Goal: Find contact information: Find phone

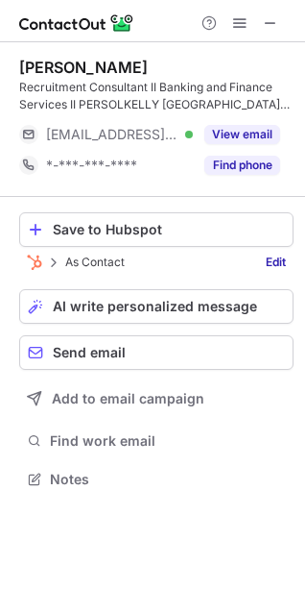
scroll to position [465, 305]
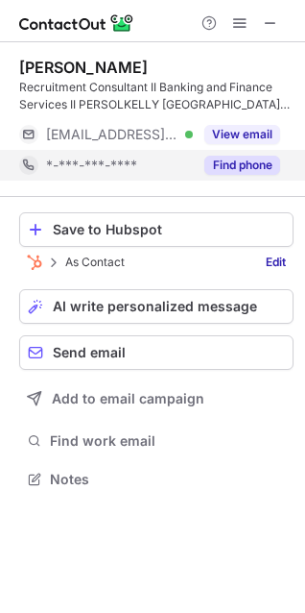
click at [236, 174] on button "Find phone" at bounding box center [243, 165] width 76 height 19
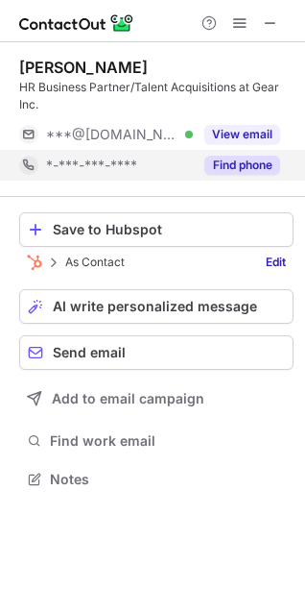
click at [239, 158] on button "Find phone" at bounding box center [243, 165] width 76 height 19
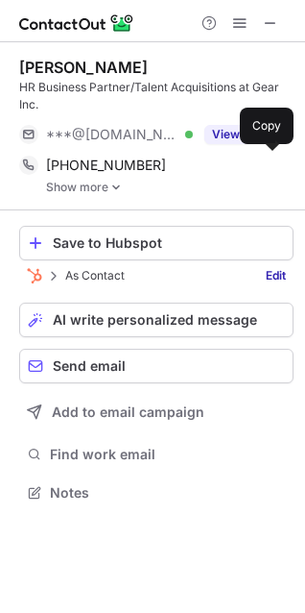
scroll to position [479, 305]
click at [41, 253] on button "Save to Hubspot" at bounding box center [156, 243] width 275 height 35
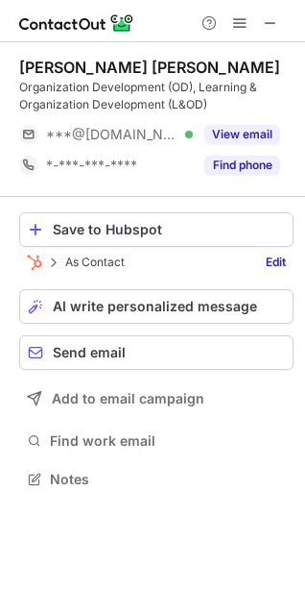
scroll to position [465, 305]
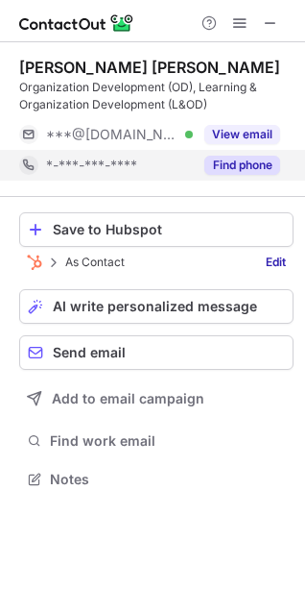
click at [218, 154] on div "Find phone" at bounding box center [236, 165] width 87 height 31
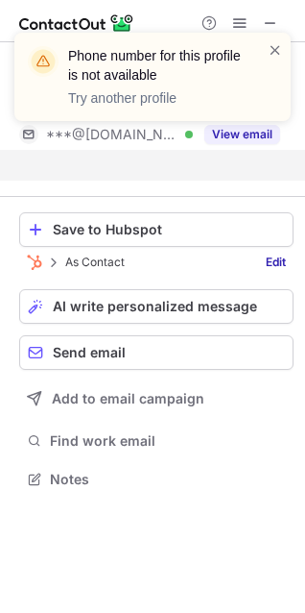
scroll to position [434, 305]
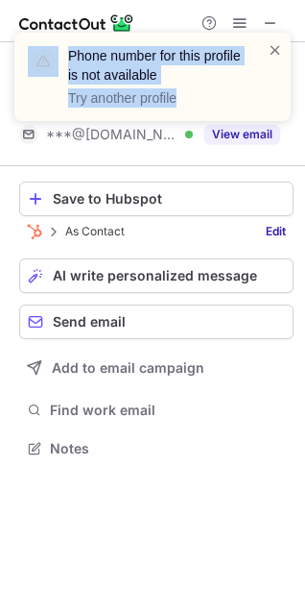
drag, startPoint x: 218, startPoint y: 154, endPoint x: 334, endPoint y: 166, distance: 116.9
click at [305, 166] on html "Phone number for this profile is not available Try another profile Ngo Thi Ngoc…" at bounding box center [152, 306] width 305 height 613
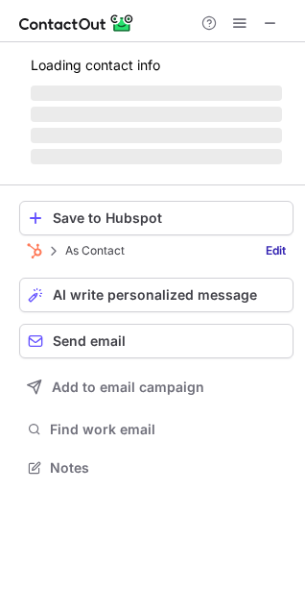
scroll to position [9, 9]
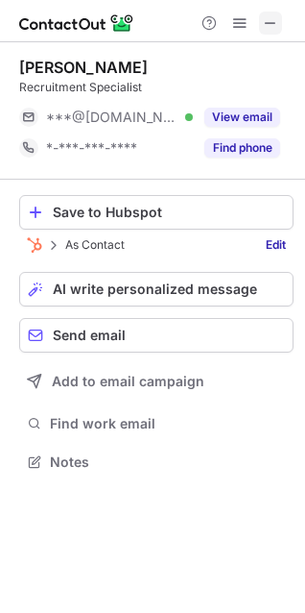
click at [280, 17] on button at bounding box center [270, 23] width 23 height 23
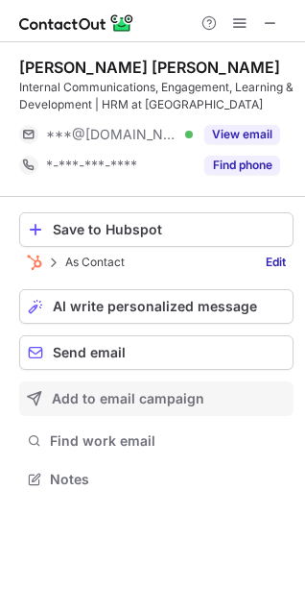
scroll to position [465, 305]
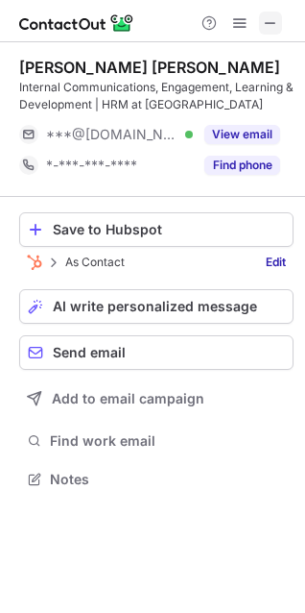
click at [270, 15] on span at bounding box center [270, 22] width 15 height 15
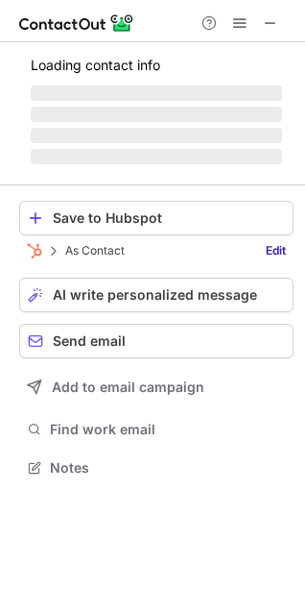
scroll to position [9, 9]
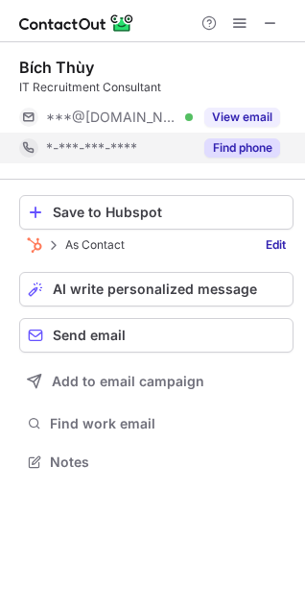
click at [231, 139] on button "Find phone" at bounding box center [243, 147] width 76 height 19
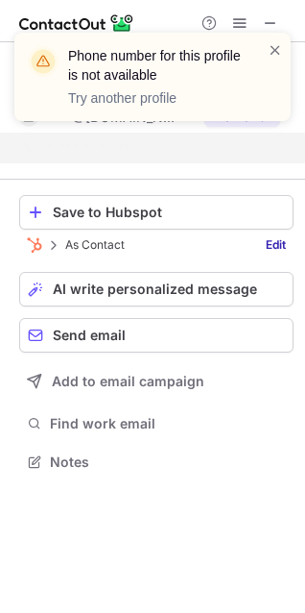
scroll to position [417, 305]
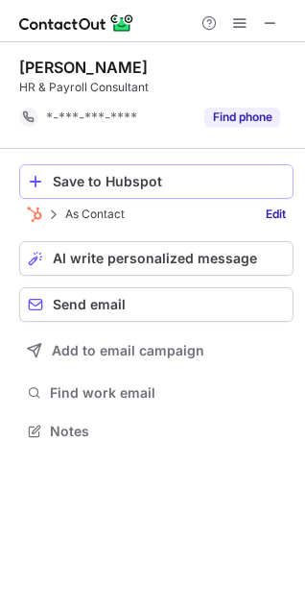
scroll to position [417, 305]
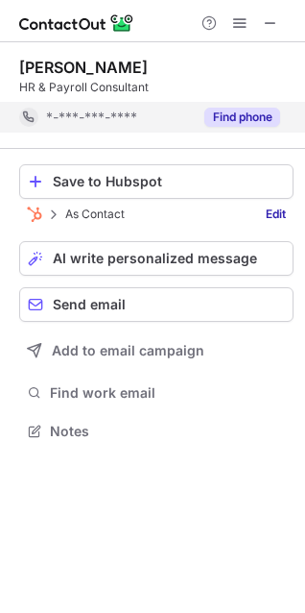
click at [256, 121] on button "Find phone" at bounding box center [243, 117] width 76 height 19
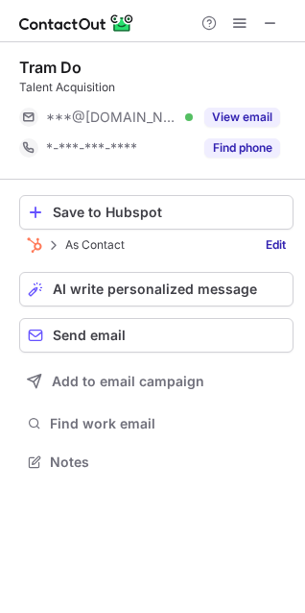
scroll to position [448, 305]
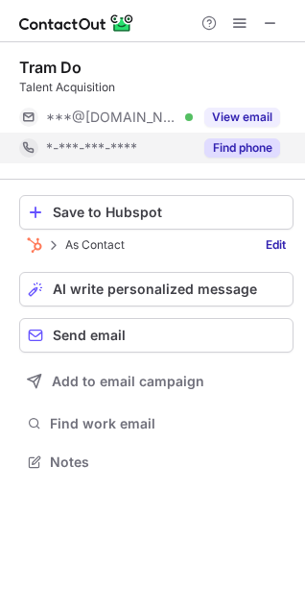
click at [226, 142] on button "Find phone" at bounding box center [243, 147] width 76 height 19
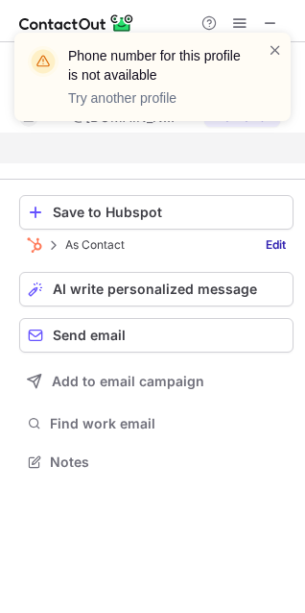
scroll to position [417, 305]
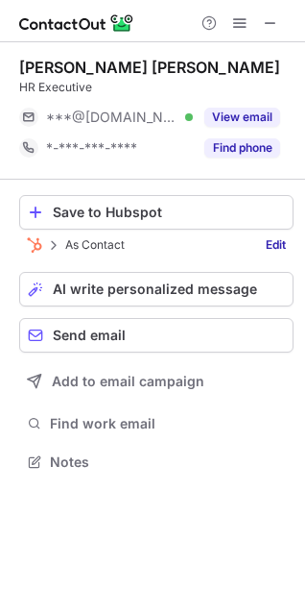
scroll to position [9, 9]
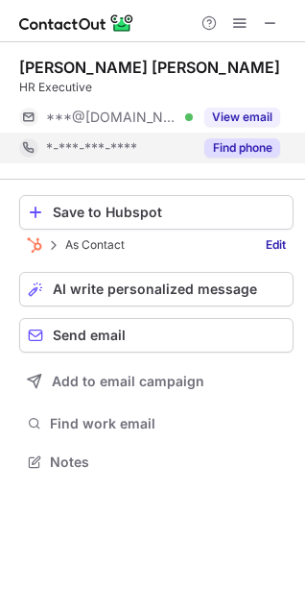
click at [252, 142] on button "Find phone" at bounding box center [243, 147] width 76 height 19
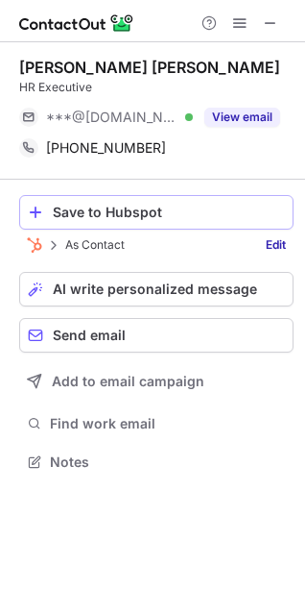
click at [207, 221] on button "Save to Hubspot" at bounding box center [156, 212] width 275 height 35
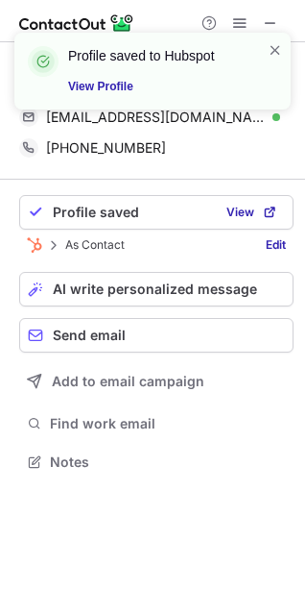
click at [272, 19] on div "Profile saved to Hubspot View Profile" at bounding box center [152, 78] width 307 height 131
click at [274, 46] on span at bounding box center [275, 49] width 15 height 19
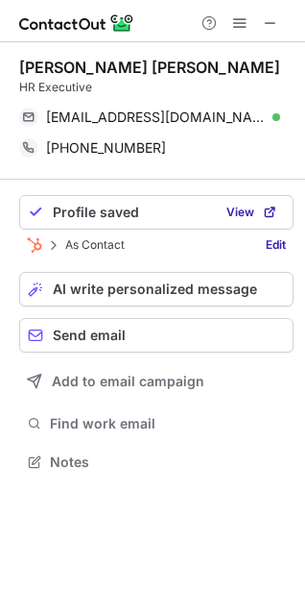
click at [275, 20] on div "Profile saved to Hubspot View Profile" at bounding box center [152, 32] width 307 height 38
click at [268, 18] on span at bounding box center [270, 22] width 15 height 15
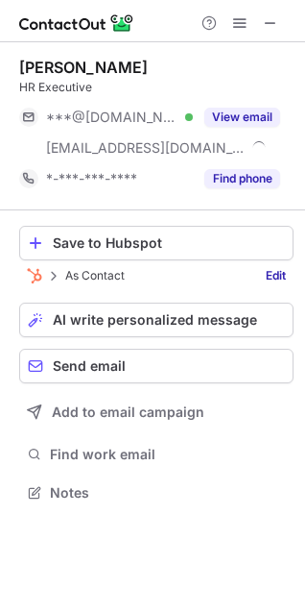
scroll to position [478, 305]
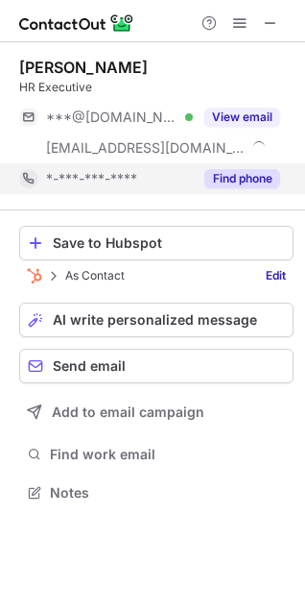
click at [218, 170] on button "Find phone" at bounding box center [243, 178] width 76 height 19
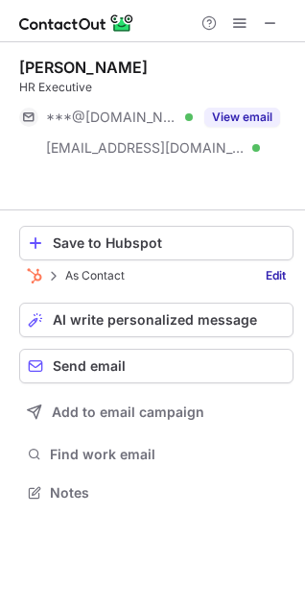
scroll to position [448, 305]
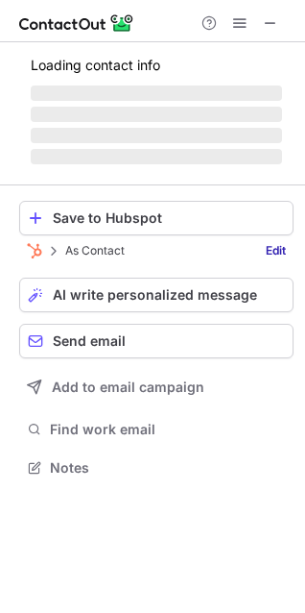
scroll to position [9, 9]
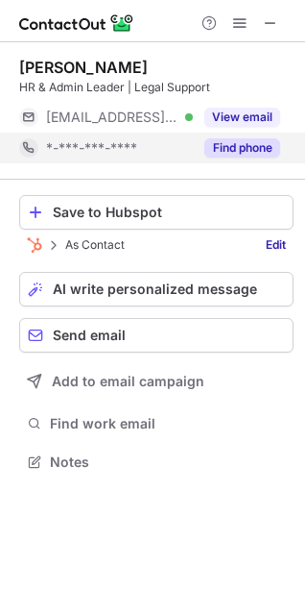
click at [237, 144] on button "Find phone" at bounding box center [243, 147] width 76 height 19
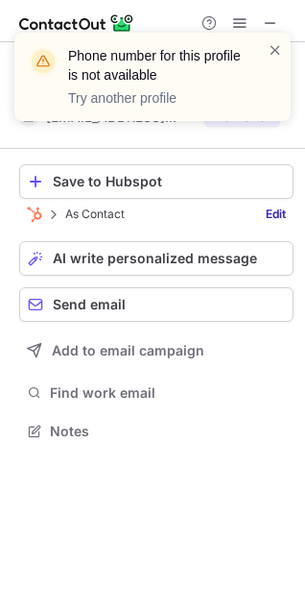
scroll to position [417, 305]
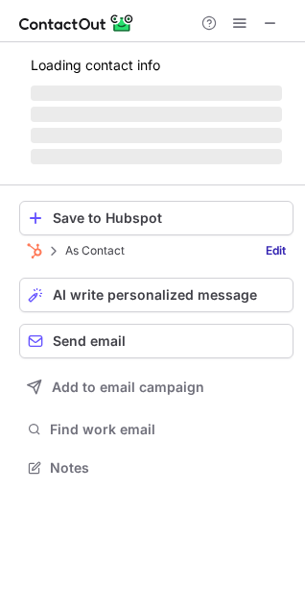
scroll to position [478, 305]
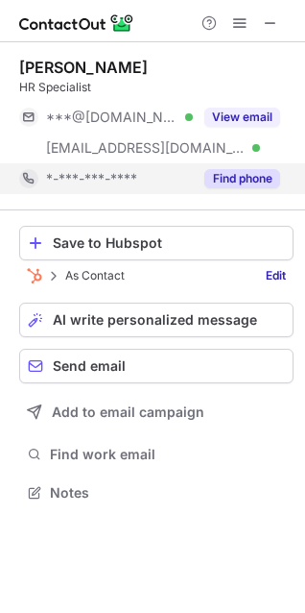
click at [230, 186] on button "Find phone" at bounding box center [243, 178] width 76 height 19
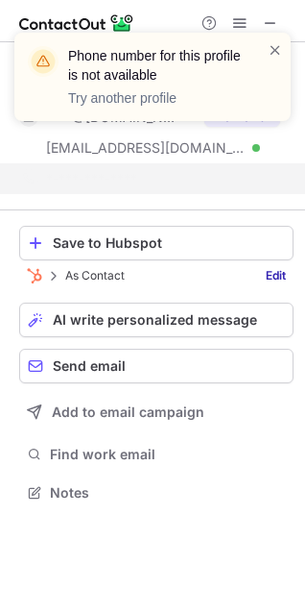
scroll to position [448, 305]
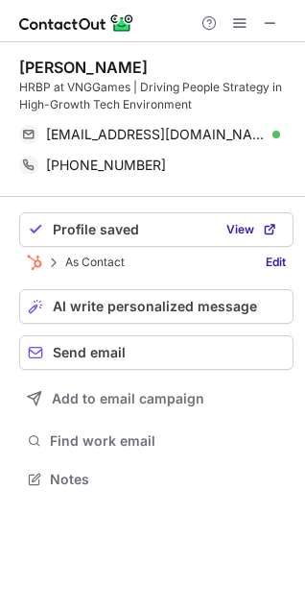
scroll to position [465, 305]
click at [299, 313] on div "Minh Nguyễ Hoàng HRBP at VNGGames | Driving People Strategy in High-Growth Tech…" at bounding box center [152, 275] width 305 height 466
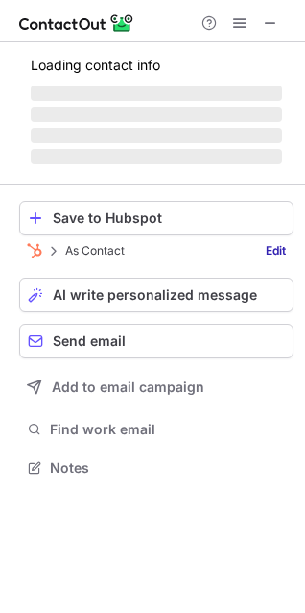
scroll to position [478, 305]
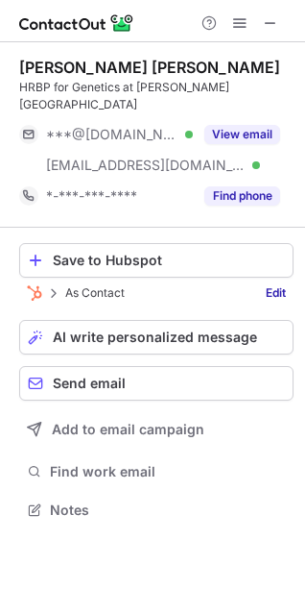
click at [299, 348] on div "Giang Tuyề Nguyễn HRBP for Genetics at De Heus Vietnam ***@gmail.com Verified *…" at bounding box center [152, 290] width 305 height 497
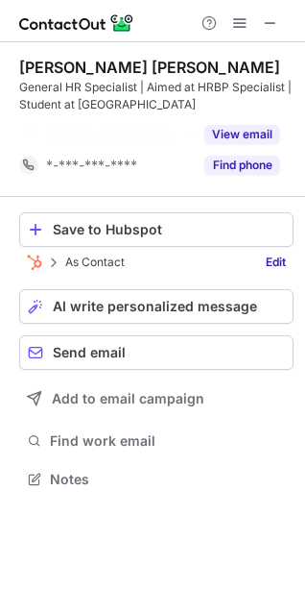
scroll to position [434, 305]
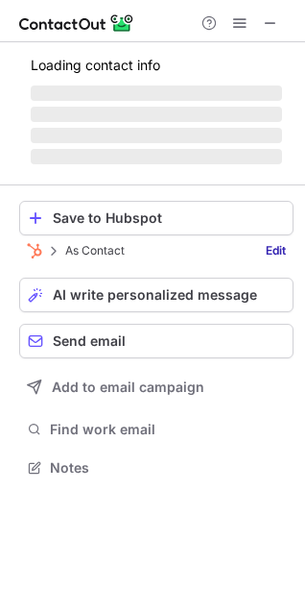
scroll to position [9, 9]
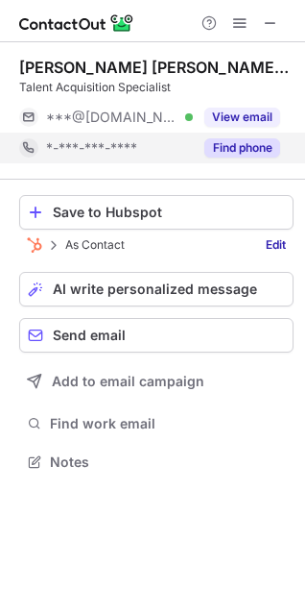
click at [241, 144] on button "Find phone" at bounding box center [243, 147] width 76 height 19
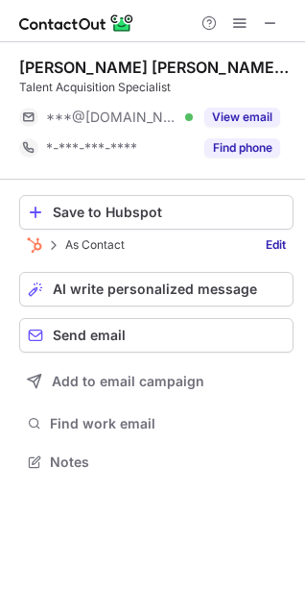
scroll to position [453, 305]
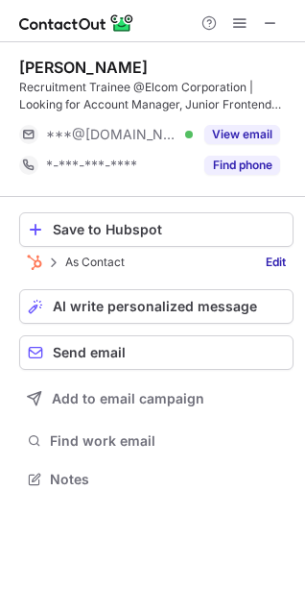
scroll to position [465, 305]
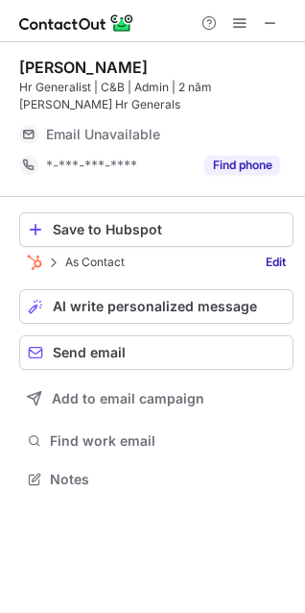
scroll to position [465, 305]
click at [299, 355] on div "Trang Tống Thu Hr Generalist | C&B | Admin | 2 năm kinh nghiêm Hr Generals Emai…" at bounding box center [152, 275] width 305 height 466
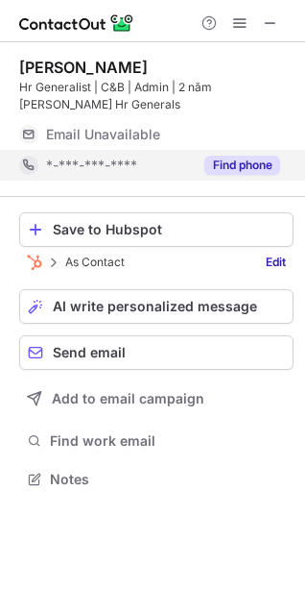
click at [270, 167] on button "Find phone" at bounding box center [243, 165] width 76 height 19
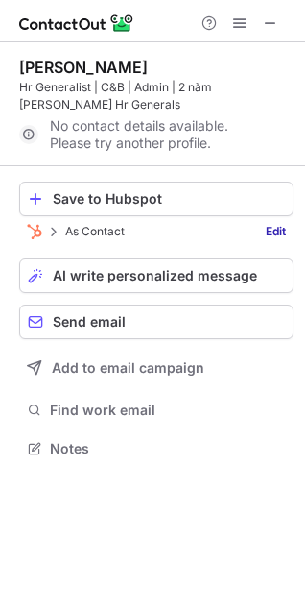
scroll to position [434, 305]
click at [210, 202] on div "Save to Hubspot" at bounding box center [169, 198] width 232 height 15
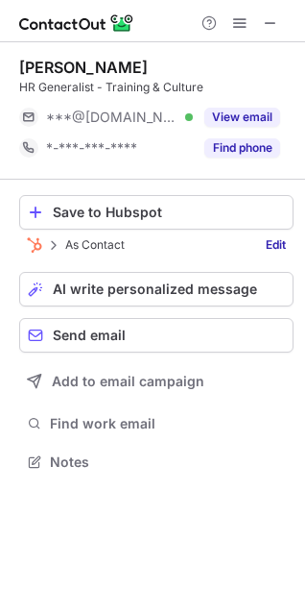
scroll to position [448, 305]
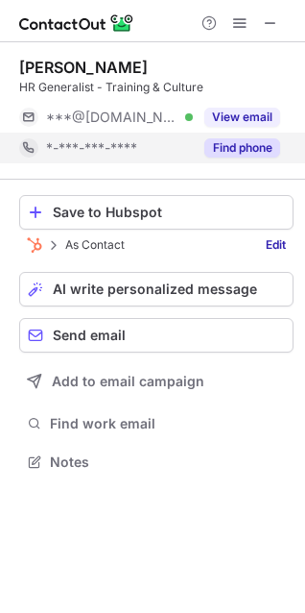
click at [245, 145] on button "Find phone" at bounding box center [243, 147] width 76 height 19
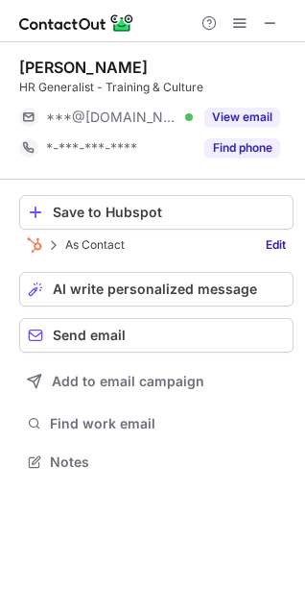
scroll to position [9, 9]
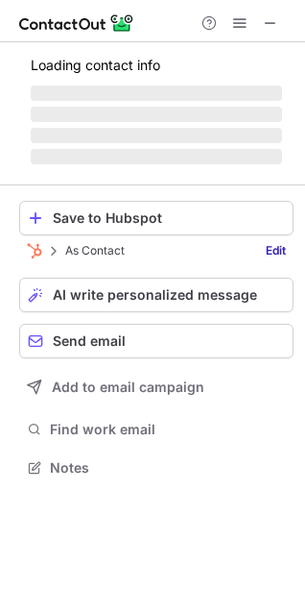
scroll to position [496, 305]
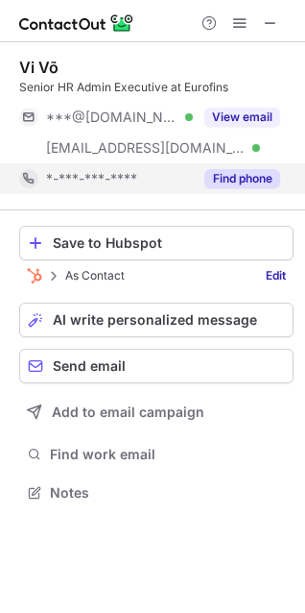
click at [207, 183] on button "Find phone" at bounding box center [243, 178] width 76 height 19
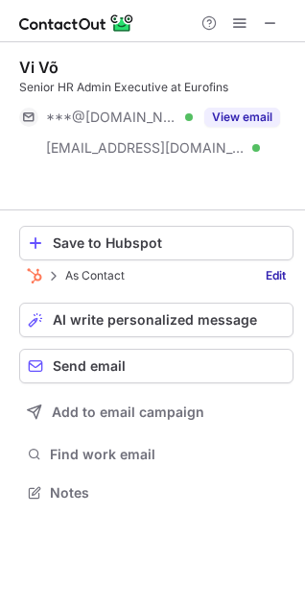
scroll to position [448, 305]
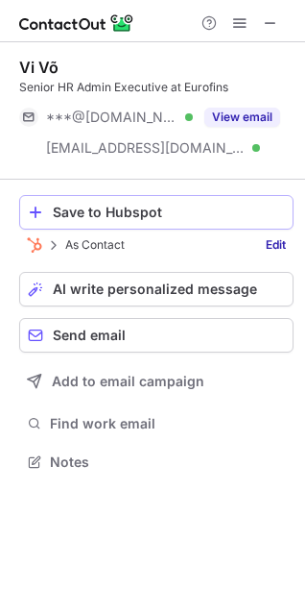
click at [133, 205] on div "Save to Hubspot" at bounding box center [169, 212] width 232 height 15
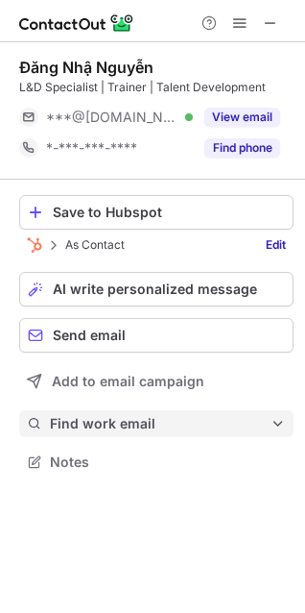
scroll to position [9, 9]
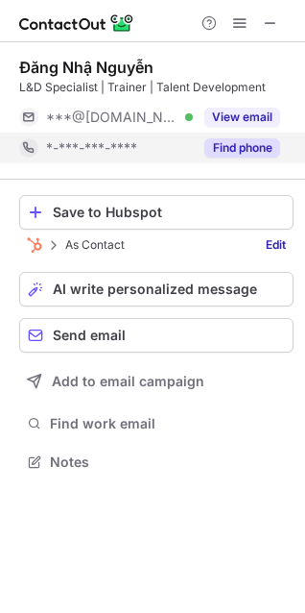
click at [271, 156] on button "Find phone" at bounding box center [243, 147] width 76 height 19
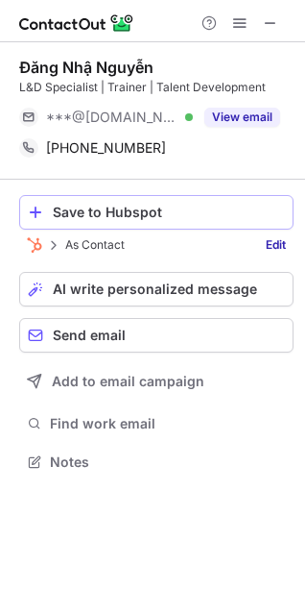
click at [132, 213] on div "Save to Hubspot" at bounding box center [169, 212] width 232 height 15
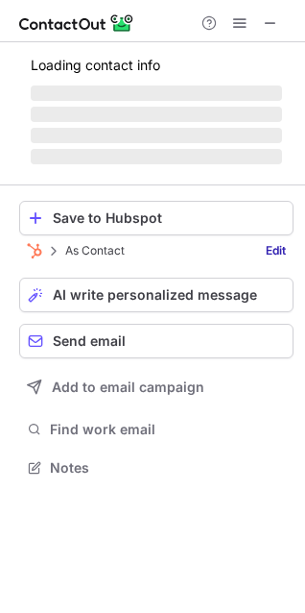
scroll to position [478, 305]
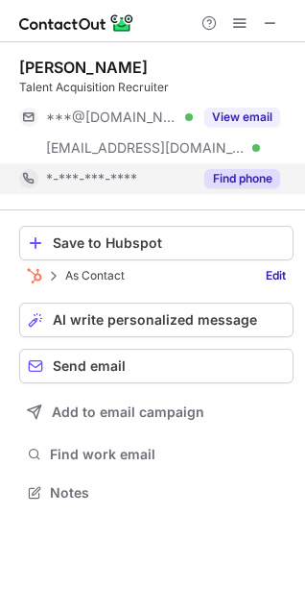
click at [224, 186] on button "Find phone" at bounding box center [243, 178] width 76 height 19
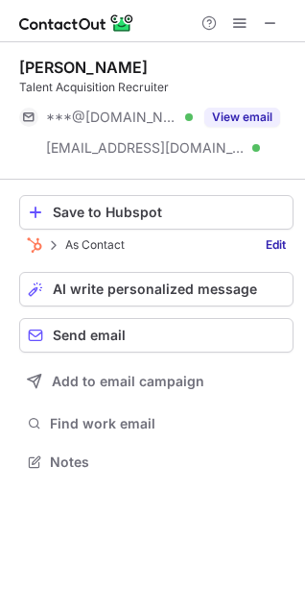
scroll to position [448, 305]
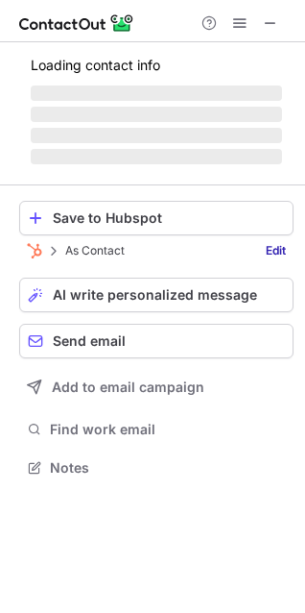
scroll to position [9, 9]
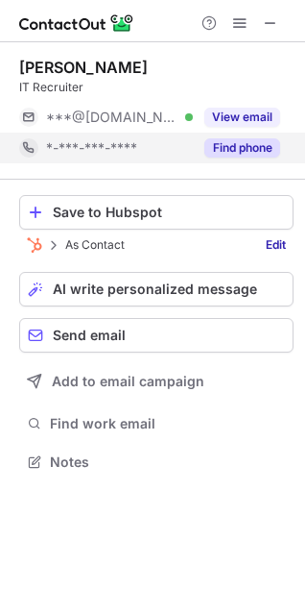
click at [234, 146] on button "Find phone" at bounding box center [243, 147] width 76 height 19
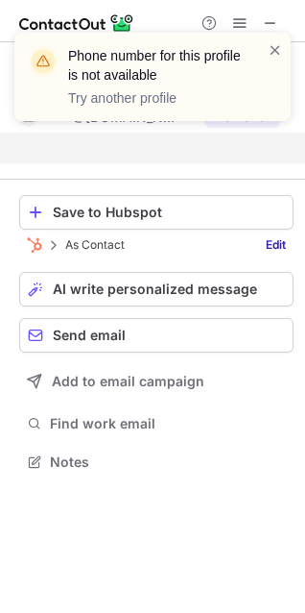
scroll to position [417, 305]
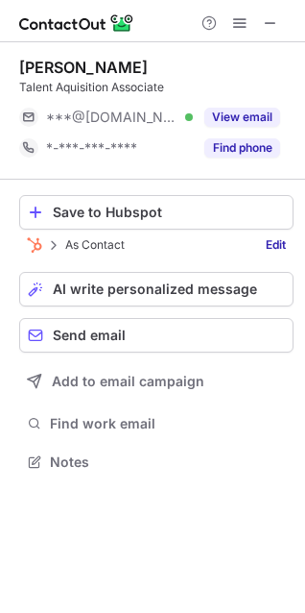
scroll to position [9, 9]
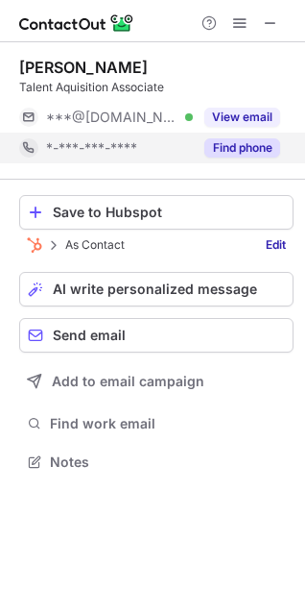
click at [207, 148] on button "Find phone" at bounding box center [243, 147] width 76 height 19
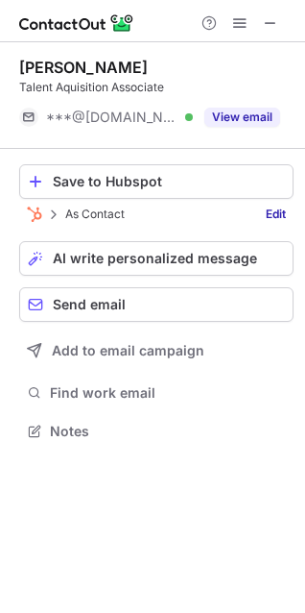
scroll to position [417, 305]
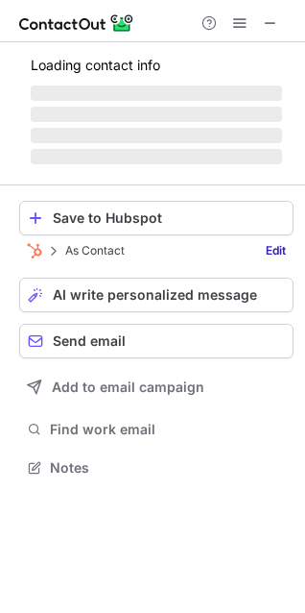
scroll to position [9, 9]
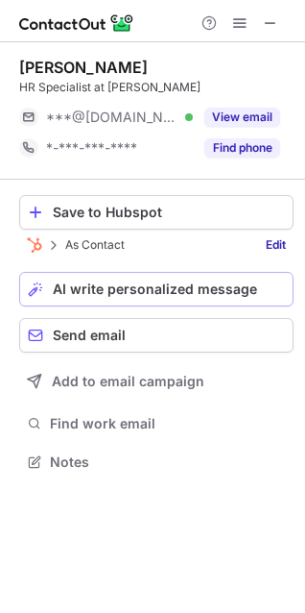
click at [232, 289] on span "AI write personalized message" at bounding box center [155, 288] width 205 height 15
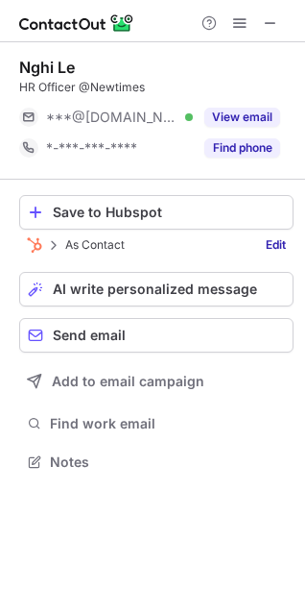
scroll to position [9, 9]
click at [237, 398] on div "Save to Hubspot As Contact Edit AI write personalized message Send email Add to…" at bounding box center [156, 335] width 275 height 311
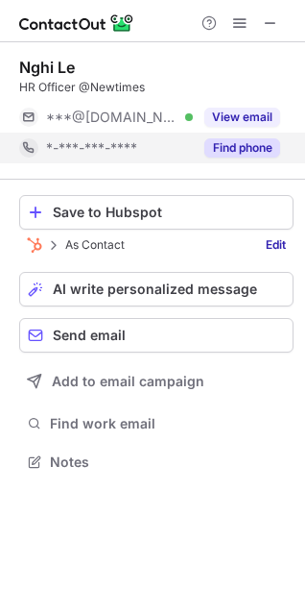
click at [226, 156] on button "Find phone" at bounding box center [243, 147] width 76 height 19
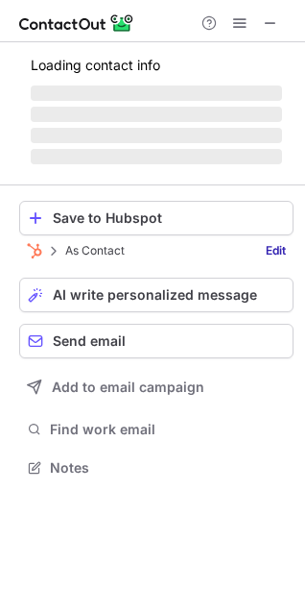
scroll to position [10, 9]
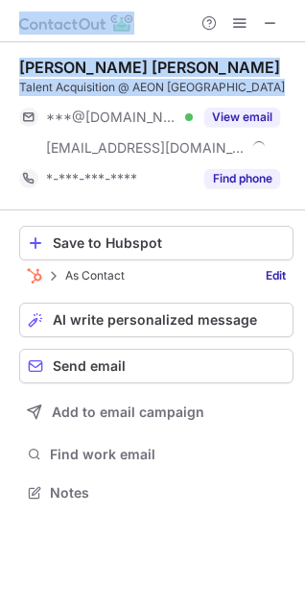
drag, startPoint x: 290, startPoint y: 141, endPoint x: -4, endPoint y: 86, distance: 299.0
click at [0, 86] on html "[PERSON_NAME] [PERSON_NAME] Talent Acquisition @ AEON Việt Nam ***@[DOMAIN_NAME…" at bounding box center [152, 306] width 305 height 613
click at [114, 67] on div "[PERSON_NAME] [PERSON_NAME]" at bounding box center [149, 67] width 261 height 19
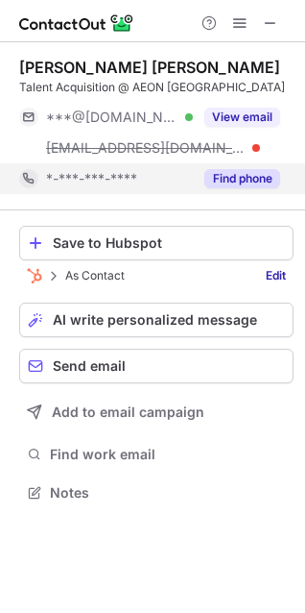
click at [215, 175] on button "Find phone" at bounding box center [243, 178] width 76 height 19
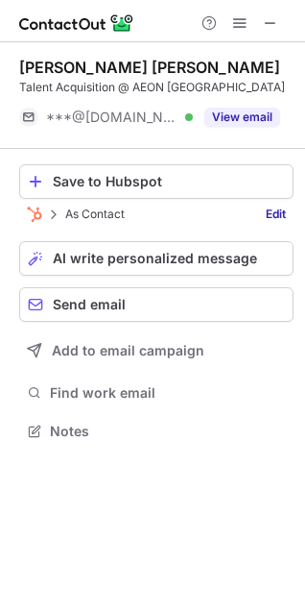
scroll to position [417, 305]
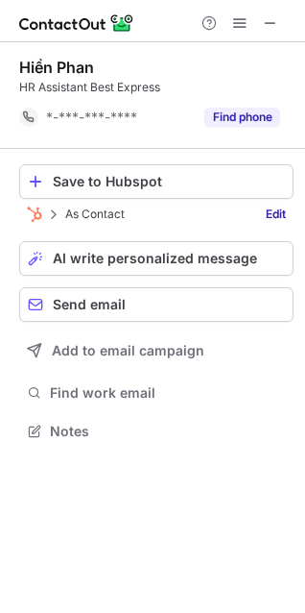
scroll to position [417, 305]
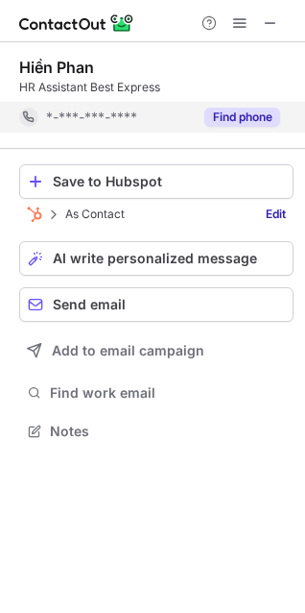
click at [215, 106] on div "Find phone" at bounding box center [236, 117] width 87 height 31
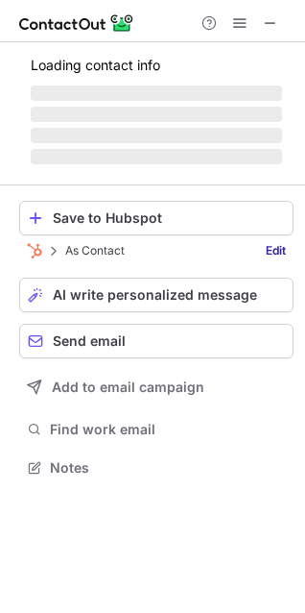
scroll to position [465, 305]
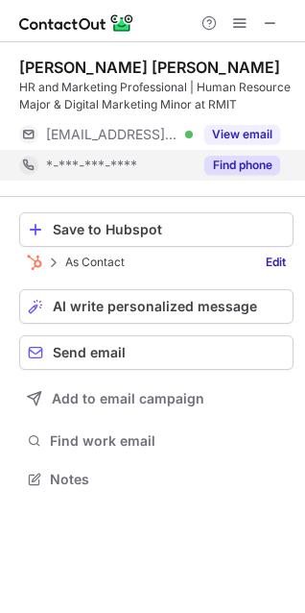
click at [260, 168] on button "Find phone" at bounding box center [243, 165] width 76 height 19
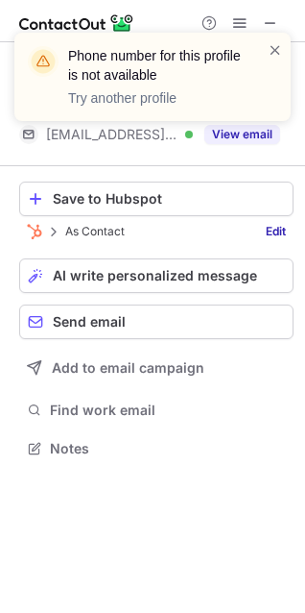
scroll to position [434, 305]
click at [274, 51] on span at bounding box center [275, 49] width 15 height 19
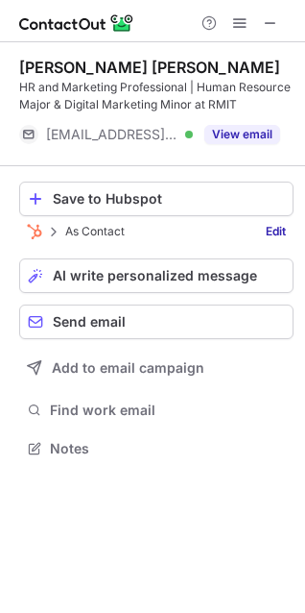
click at [274, 52] on span at bounding box center [275, 49] width 15 height 19
click at [273, 25] on span at bounding box center [270, 22] width 15 height 15
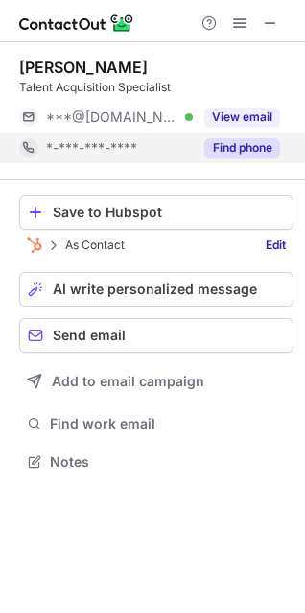
scroll to position [9, 9]
click at [235, 149] on button "Find phone" at bounding box center [243, 147] width 76 height 19
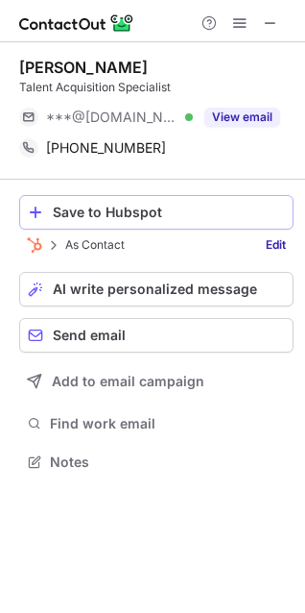
click at [150, 205] on div "Save to Hubspot" at bounding box center [169, 212] width 232 height 15
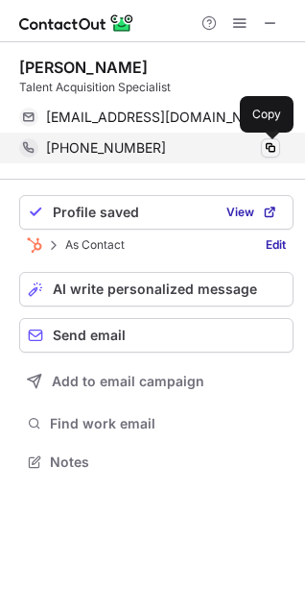
click at [266, 155] on span at bounding box center [270, 147] width 15 height 15
